Goal: Complete application form

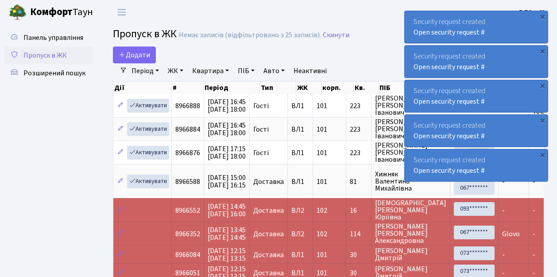
select select "25"
click at [52, 57] on span "Пропуск в ЖК" at bounding box center [44, 55] width 43 height 10
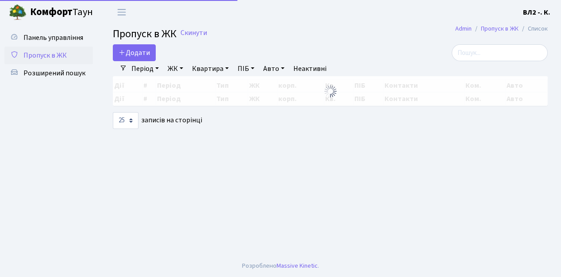
select select "25"
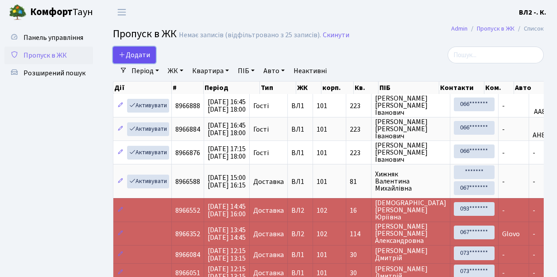
click at [134, 55] on span "Додати" at bounding box center [134, 55] width 31 height 10
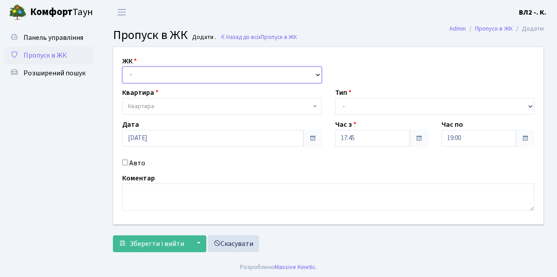
click at [139, 75] on select "- ВЛ1, Ужгородський пров., 4/1 ВЛ2, Голосіївський просп., 76 ВЛ3, пр.Голосіївсь…" at bounding box center [222, 74] width 200 height 17
select select "317"
click at [122, 66] on select "- ВЛ1, Ужгородський пров., 4/1 ВЛ2, Голосіївський просп., 76 ВЛ3, пр.Голосіївсь…" at bounding box center [222, 74] width 200 height 17
select select
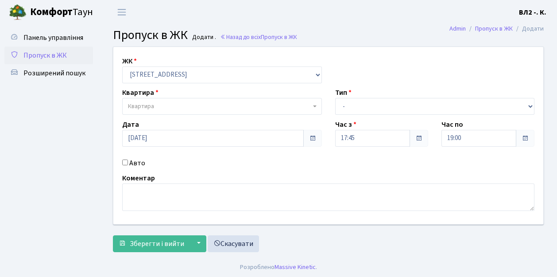
click at [185, 102] on span "Квартира" at bounding box center [219, 106] width 183 height 9
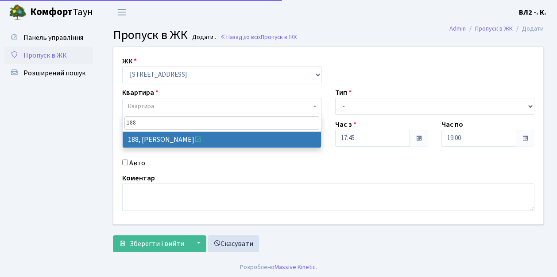
type input "188"
select select "40000"
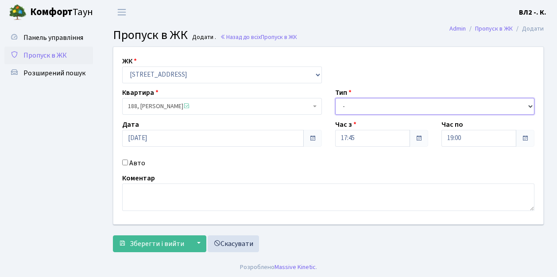
click at [397, 107] on select "- Доставка Таксі Гості Сервіс" at bounding box center [435, 106] width 200 height 17
select select "1"
click at [335, 98] on select "- Доставка Таксі Гості Сервіс" at bounding box center [435, 106] width 200 height 17
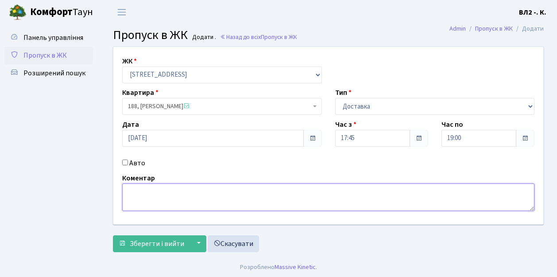
click at [155, 200] on textarea at bounding box center [328, 196] width 412 height 27
type textarea "Glovo"
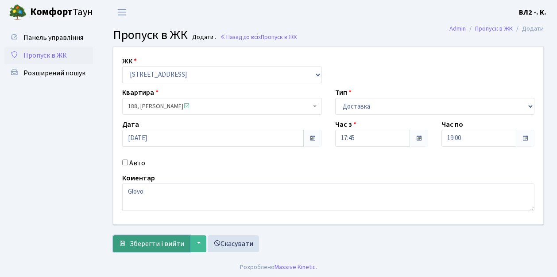
click at [167, 236] on button "Зберегти і вийти" at bounding box center [151, 243] width 77 height 17
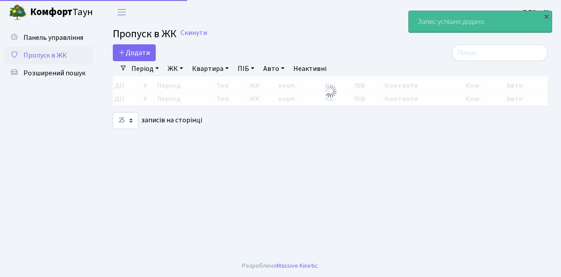
select select "25"
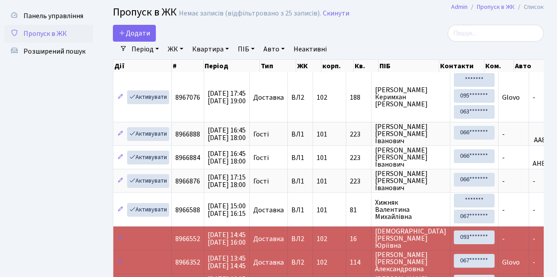
scroll to position [21, 0]
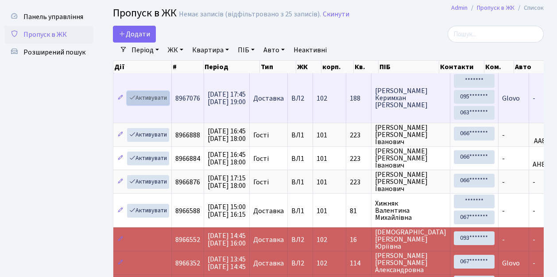
click at [160, 99] on link "Активувати" at bounding box center [148, 98] width 42 height 14
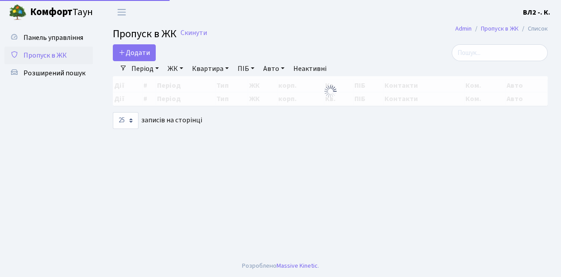
select select "25"
